Goal: Information Seeking & Learning: Learn about a topic

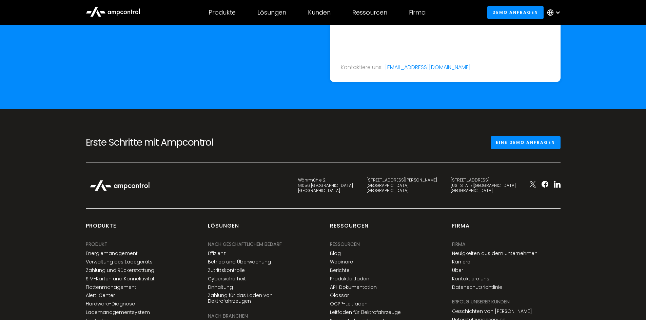
scroll to position [2410, 0]
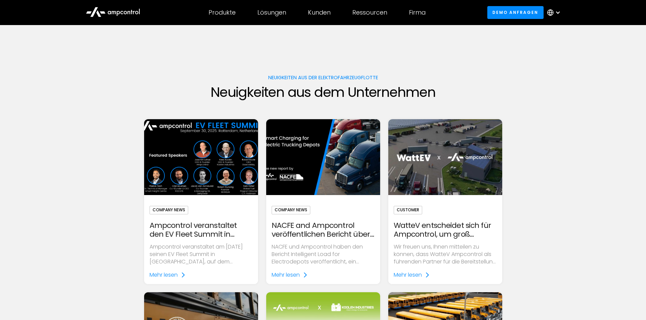
click at [214, 155] on img at bounding box center [200, 157] width 131 height 87
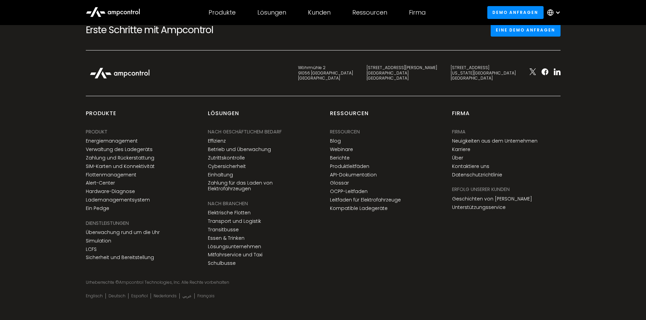
scroll to position [2509, 0]
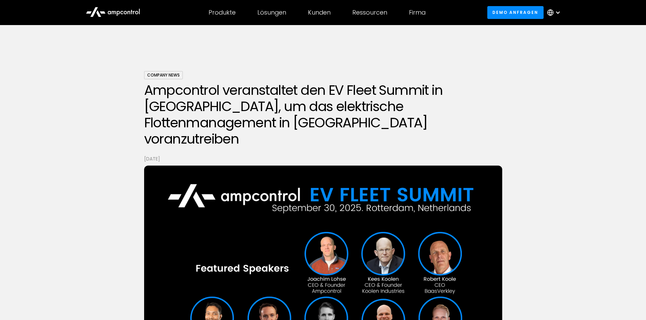
scroll to position [147, 0]
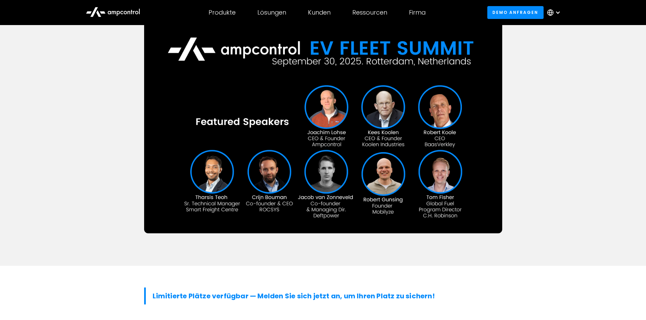
click at [84, 173] on div "Company News Ampcontrol veranstaltet den EV Fleet Summit in Rotterdam, um das e…" at bounding box center [323, 72] width 646 height 388
